Goal: Find specific page/section: Find specific page/section

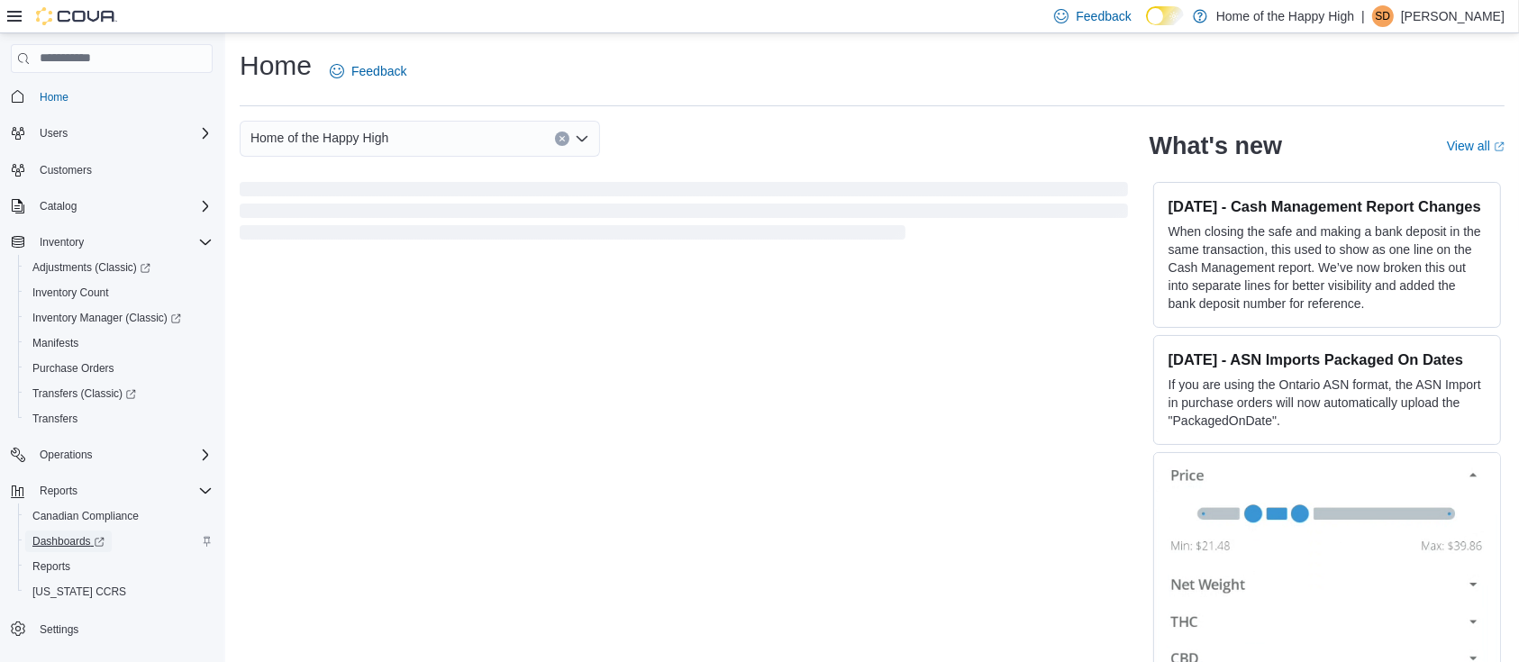
click at [72, 540] on span "Dashboards" at bounding box center [68, 541] width 72 height 14
